Goal: Information Seeking & Learning: Learn about a topic

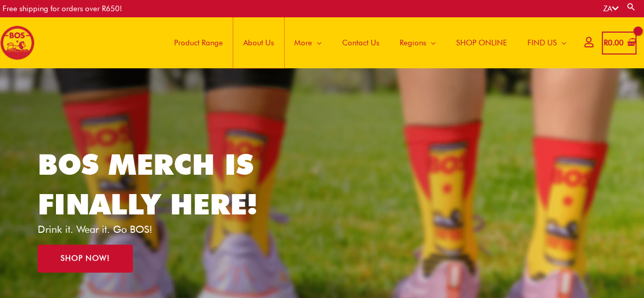
click at [259, 44] on span "About Us" at bounding box center [258, 42] width 31 height 31
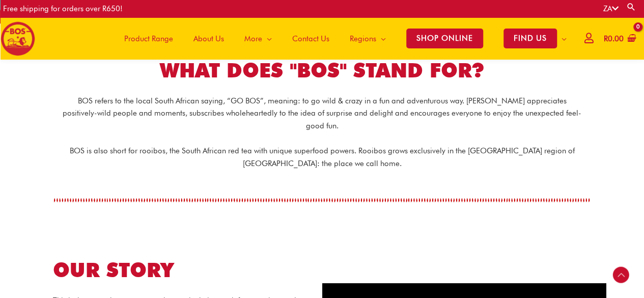
scroll to position [202, 0]
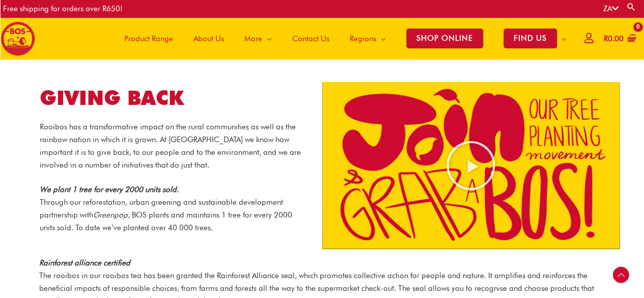
scroll to position [1039, 0]
